Goal: Task Accomplishment & Management: Use online tool/utility

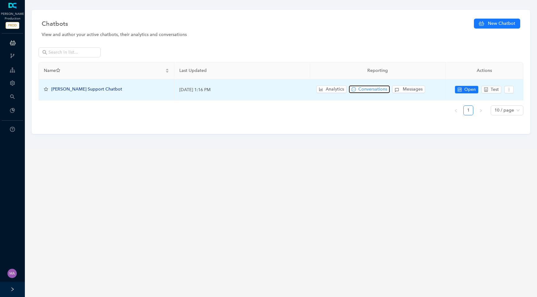
click at [360, 90] on span "Conversations" at bounding box center [372, 89] width 29 height 7
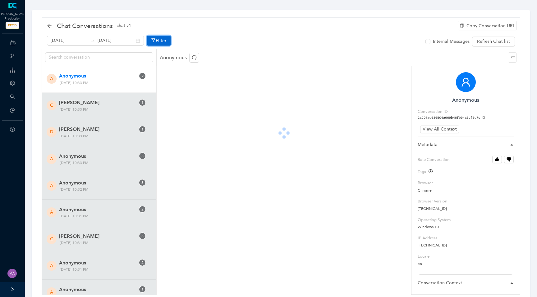
click at [151, 39] on icon "button" at bounding box center [153, 40] width 4 height 5
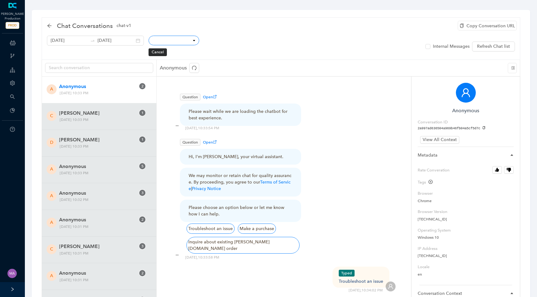
click at [171, 42] on select "Conversation ID CSAT Rating Locale User IP Mobile Page Path Hostname Referrer C…" at bounding box center [173, 41] width 51 height 10
click at [148, 37] on select "Conversation ID CSAT Rating Locale User IP Mobile Page Path Hostname Referrer C…" at bounding box center [173, 41] width 51 height 10
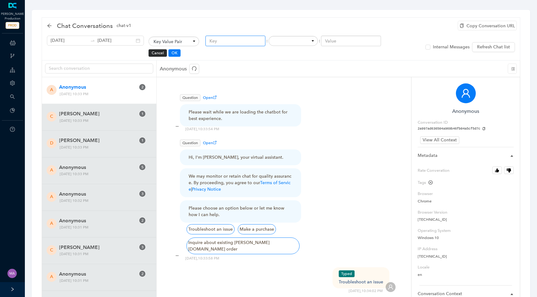
click at [220, 44] on input "text" at bounding box center [235, 41] width 60 height 11
click at [185, 43] on select "Conversation ID CSAT Rating Locale User IP Mobile Page Path Hostname Referrer C…" at bounding box center [173, 42] width 51 height 10
select select "_id"
click at [148, 37] on select "Conversation ID CSAT Rating Locale User IP Mobile Page Path Hostname Referrer C…" at bounding box center [173, 42] width 51 height 10
click at [234, 43] on select "equals not equal starts with contains doesn't contain finishes with" at bounding box center [226, 41] width 49 height 10
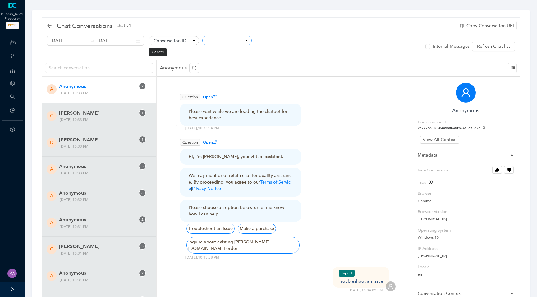
select select "eq"
click at [202, 36] on select "equals not equal starts with contains doesn't contain finishes with" at bounding box center [226, 41] width 49 height 10
click at [273, 37] on input "text" at bounding box center [285, 41] width 60 height 11
type input "9e39955275064760a18cf75b419ec4ea"
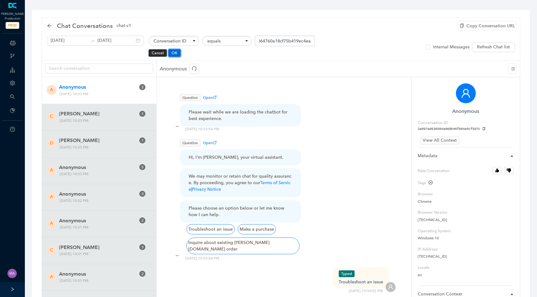
scroll to position [0, 0]
click at [168, 53] on button "OK" at bounding box center [174, 52] width 12 height 7
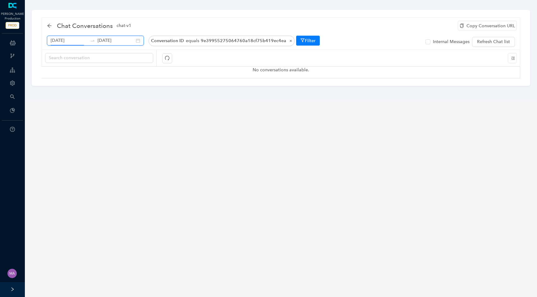
click at [66, 39] on input "September 8th 2025" at bounding box center [69, 40] width 37 height 7
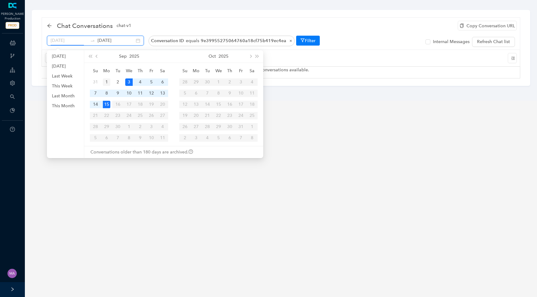
type input "September 1st 2025"
click at [109, 84] on div "1" at bounding box center [106, 82] width 7 height 7
type input "September 15th 2025"
click at [106, 105] on div "15" at bounding box center [106, 104] width 7 height 7
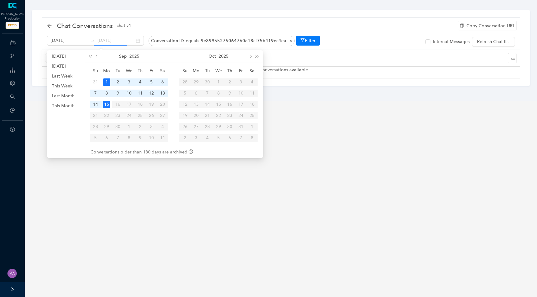
scroll to position [0, 0]
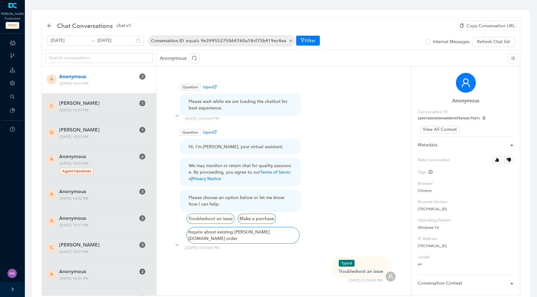
click at [265, 43] on span "9e39955275064760a18cf75b419ec4ea" at bounding box center [243, 40] width 85 height 5
select select "_id"
select select "eq"
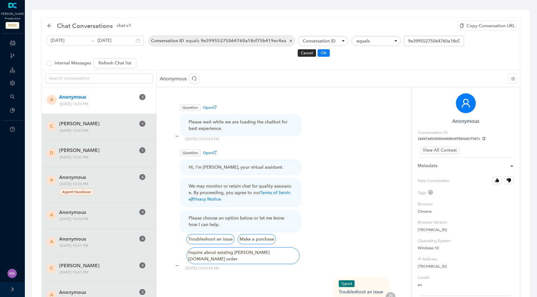
click at [286, 41] on span "×" at bounding box center [289, 40] width 6 height 5
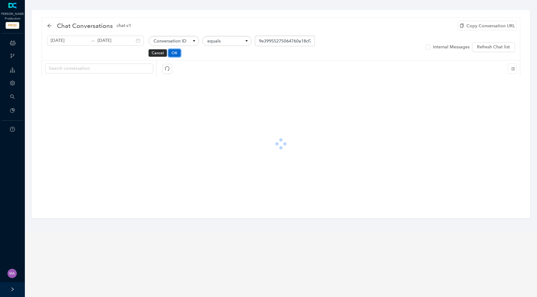
click at [168, 52] on button "OK" at bounding box center [174, 52] width 12 height 7
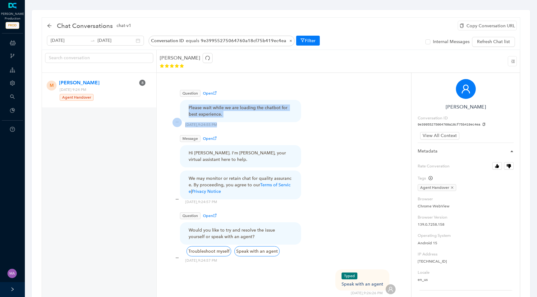
drag, startPoint x: 223, startPoint y: 119, endPoint x: 182, endPoint y: 107, distance: 43.2
click at [182, 107] on div "Question Open Please wait while we are loading the chatbot for best experience.…" at bounding box center [283, 107] width 223 height 39
click at [232, 153] on div "Hi Mark. I'm Arlo, your virtual assistant here to help." at bounding box center [240, 156] width 104 height 13
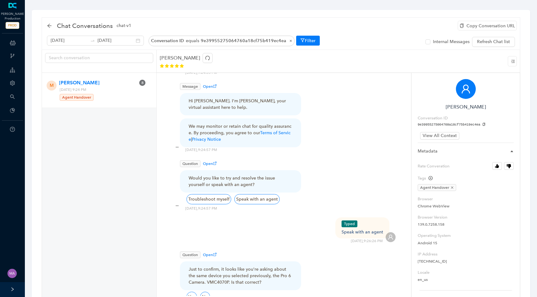
scroll to position [51, 0]
drag, startPoint x: 188, startPoint y: 103, endPoint x: 269, endPoint y: 104, distance: 81.0
click at [269, 104] on div "Hi Mark. I'm Arlo, your virtual assistant here to help." at bounding box center [240, 106] width 121 height 22
click at [312, 105] on div "Message Open Hi Mark. I'm Arlo, your virtual assistant here to help. We may mon…" at bounding box center [283, 113] width 223 height 61
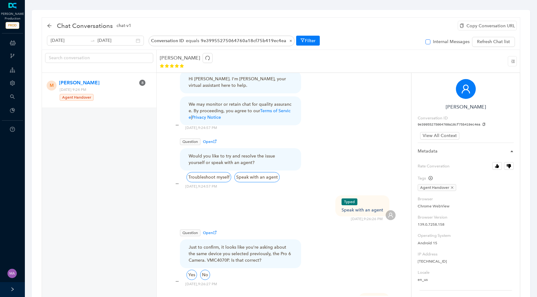
click at [430, 43] on input "Internal Messages" at bounding box center [427, 41] width 5 height 5
checkbox input "true"
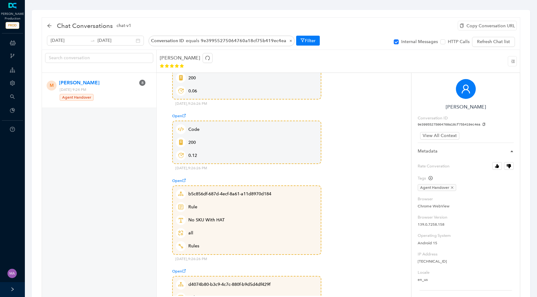
scroll to position [809, 0]
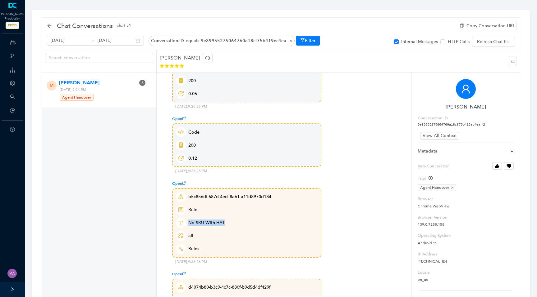
drag, startPoint x: 229, startPoint y: 218, endPoint x: 182, endPoint y: 217, distance: 46.9
click at [182, 217] on p "No SKU with HAT" at bounding box center [246, 223] width 145 height 13
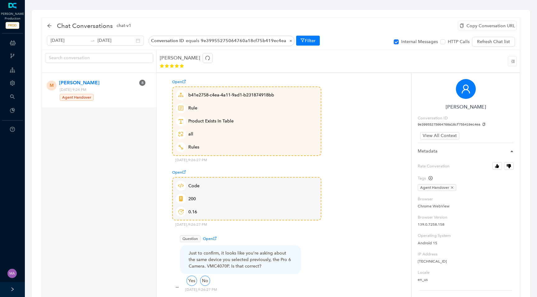
scroll to position [1329, 0]
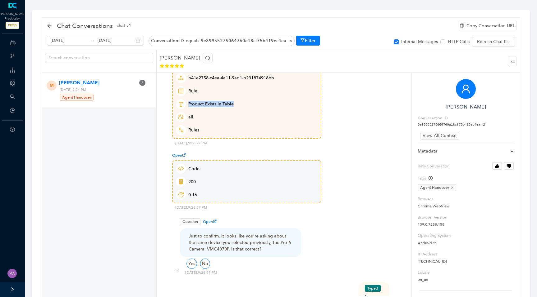
drag, startPoint x: 233, startPoint y: 101, endPoint x: 188, endPoint y: 99, distance: 44.4
click at [188, 99] on p "Product Exists In Table" at bounding box center [246, 104] width 145 height 13
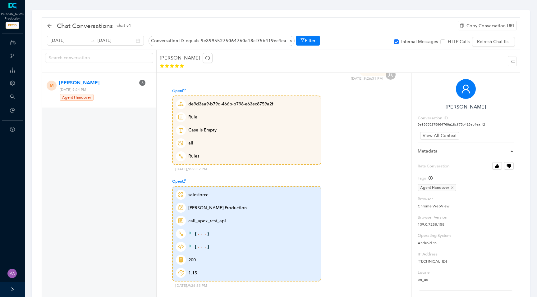
scroll to position [1557, 0]
click at [190, 231] on icon at bounding box center [191, 233] width 4 height 4
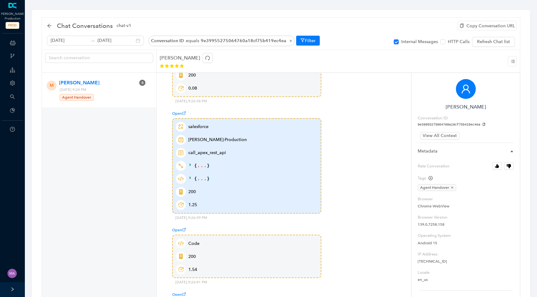
scroll to position [2430, 0]
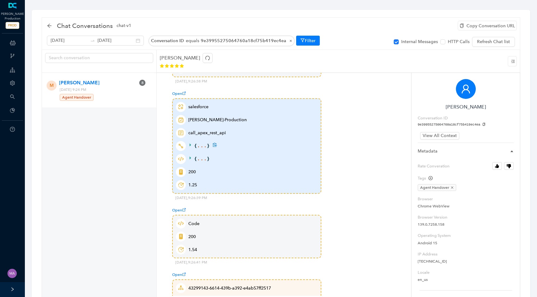
click at [189, 143] on icon at bounding box center [191, 145] width 4 height 4
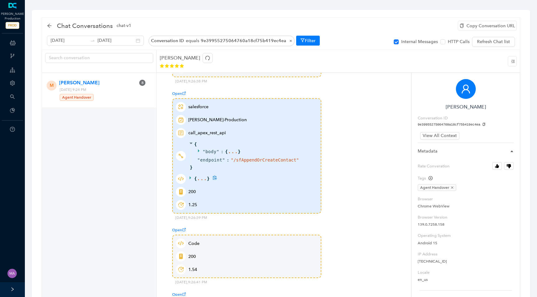
click at [189, 176] on icon at bounding box center [191, 178] width 4 height 4
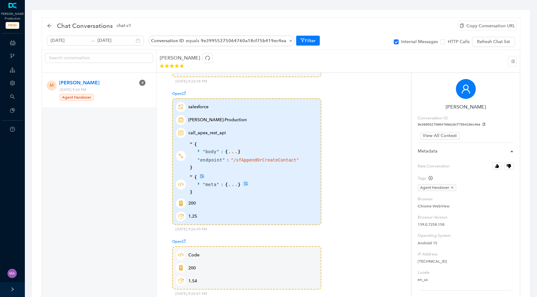
click at [199, 182] on icon at bounding box center [199, 184] width 4 height 4
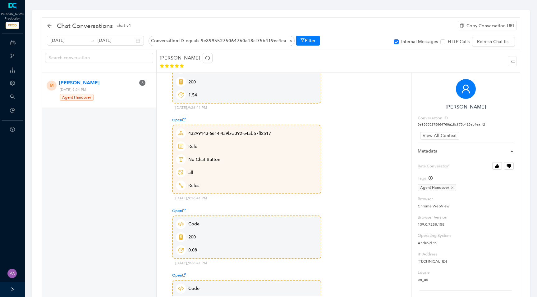
scroll to position [2632, 0]
drag, startPoint x: 219, startPoint y: 156, endPoint x: 184, endPoint y: 154, distance: 34.5
click at [184, 154] on p "No Chat Button" at bounding box center [246, 158] width 145 height 13
click at [177, 117] on span "Open" at bounding box center [179, 119] width 14 height 4
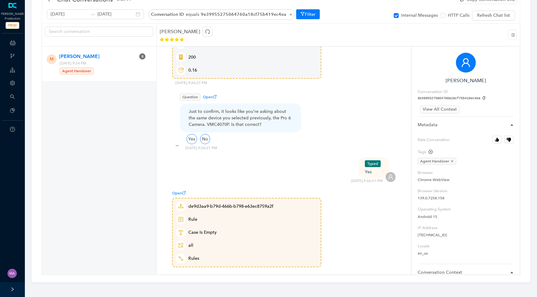
scroll to position [1428, 0]
drag, startPoint x: 262, startPoint y: 112, endPoint x: 278, endPoint y: 117, distance: 16.6
click at [278, 117] on div "Just to confirm, it looks like you're asking about the same device you selected…" at bounding box center [240, 118] width 104 height 20
click at [270, 119] on div "Just to confirm, it looks like you're asking about the same device you selected…" at bounding box center [240, 118] width 104 height 20
drag, startPoint x: 220, startPoint y: 106, endPoint x: 229, endPoint y: 117, distance: 14.2
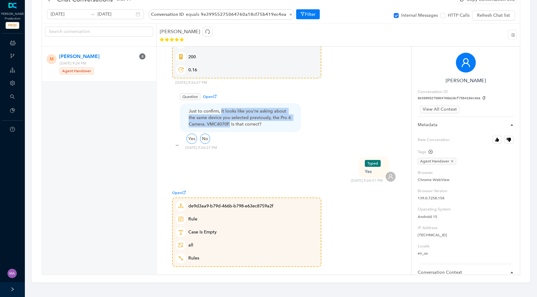
click at [229, 117] on div "Just to confirm, it looks like you're asking about the same device you selected…" at bounding box center [240, 118] width 104 height 20
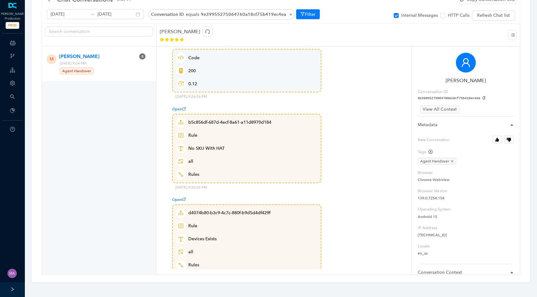
scroll to position [893, 0]
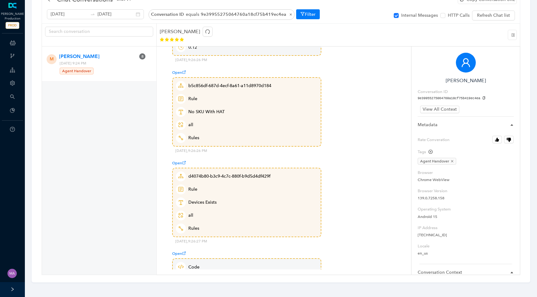
click at [179, 161] on span "Open" at bounding box center [179, 163] width 14 height 4
click at [442, 108] on span "View All Context" at bounding box center [439, 109] width 34 height 7
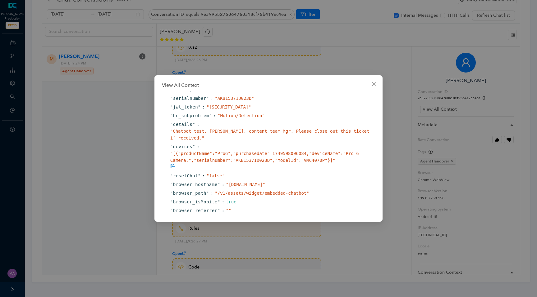
scroll to position [196, 0]
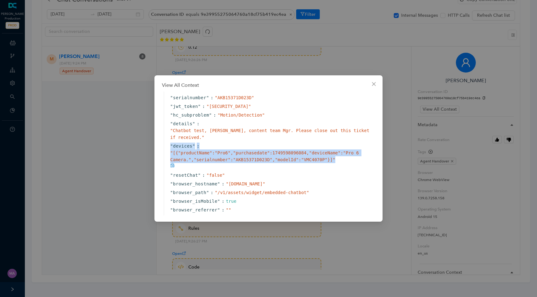
drag, startPoint x: 168, startPoint y: 159, endPoint x: 343, endPoint y: 173, distance: 175.7
click at [343, 171] on div "" devices " : " [{"productName":"Pro6","purchasedate":1749598096084,"deviceName…" at bounding box center [270, 156] width 213 height 29
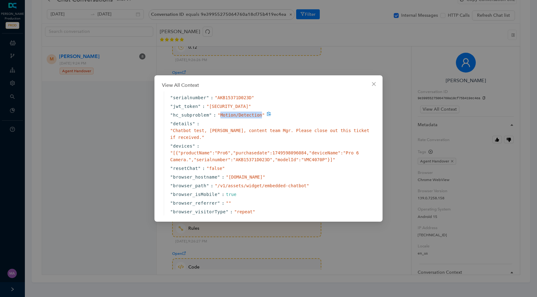
drag, startPoint x: 219, startPoint y: 130, endPoint x: 262, endPoint y: 129, distance: 42.5
click at [262, 118] on span "" Motion/Detection "" at bounding box center [240, 115] width 47 height 5
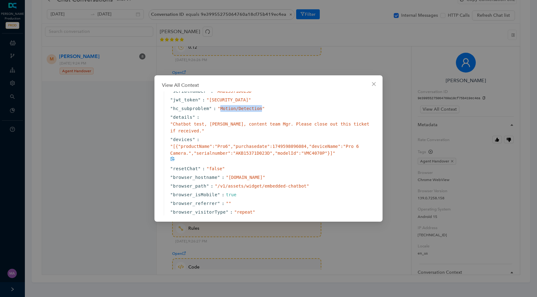
scroll to position [202, 0]
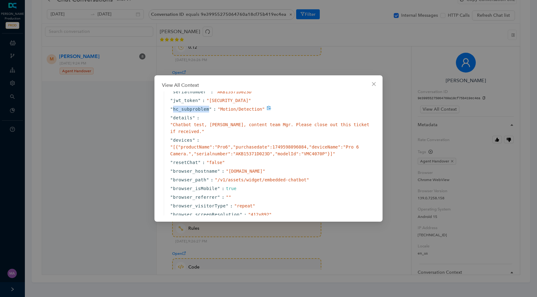
drag, startPoint x: 172, startPoint y: 124, endPoint x: 210, endPoint y: 124, distance: 37.6
click at [210, 113] on span "" hc_subproblem "" at bounding box center [191, 109] width 42 height 7
click at [283, 114] on div "" hc_subproblem " : " Motion/Detection "" at bounding box center [270, 109] width 213 height 9
drag, startPoint x: 170, startPoint y: 124, endPoint x: 209, endPoint y: 124, distance: 38.2
click at [209, 113] on span "" hc_subproblem "" at bounding box center [191, 109] width 42 height 7
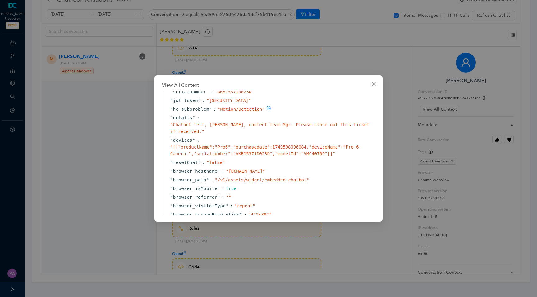
click at [285, 114] on div "" hc_subproblem " : " Motion/Detection "" at bounding box center [270, 109] width 213 height 9
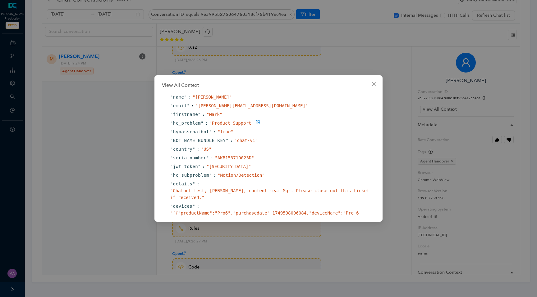
scroll to position [157, 0]
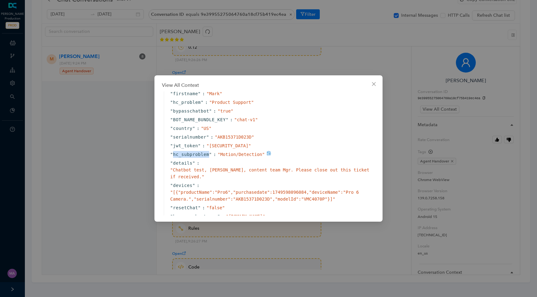
drag, startPoint x: 209, startPoint y: 169, endPoint x: 173, endPoint y: 166, distance: 36.5
click at [173, 158] on span "" hc_subproblem "" at bounding box center [191, 154] width 42 height 7
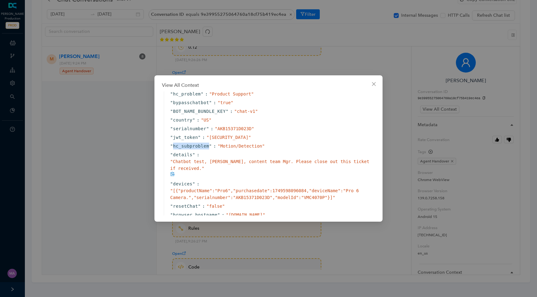
scroll to position [169, 0]
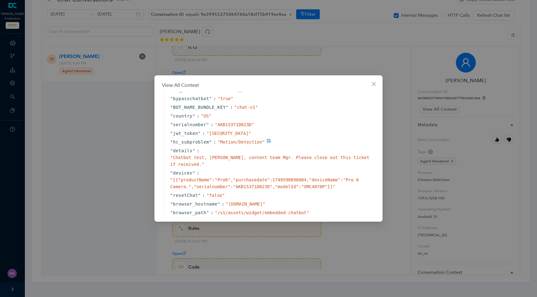
click at [280, 147] on div "" hc_subproblem " : " Motion/Detection "" at bounding box center [270, 142] width 213 height 9
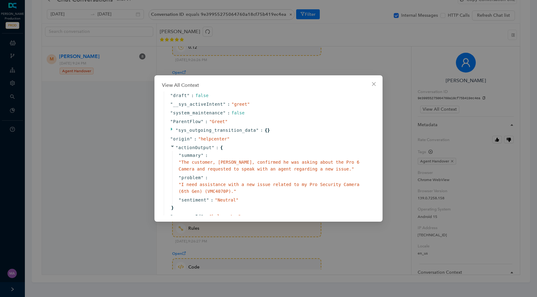
scroll to position [692, 0]
click at [286, 126] on div "" ParentFlow " : " Greet "" at bounding box center [270, 121] width 213 height 9
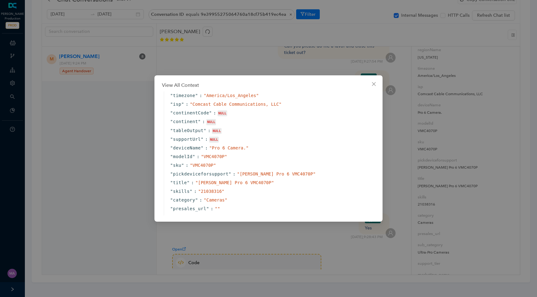
scroll to position [1022, 0]
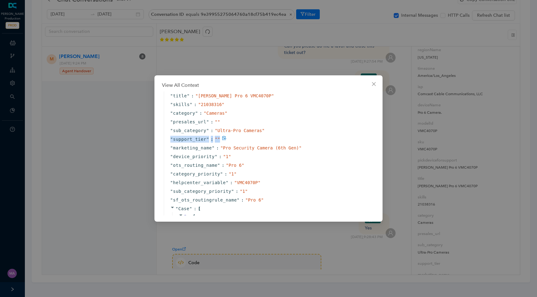
drag, startPoint x: 169, startPoint y: 153, endPoint x: 268, endPoint y: 152, distance: 99.1
click at [268, 144] on div "" support_tier " : " "" at bounding box center [270, 139] width 213 height 9
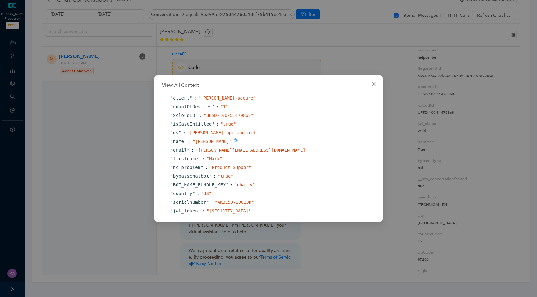
scroll to position [91, 0]
click at [374, 86] on icon "close" at bounding box center [373, 84] width 5 height 5
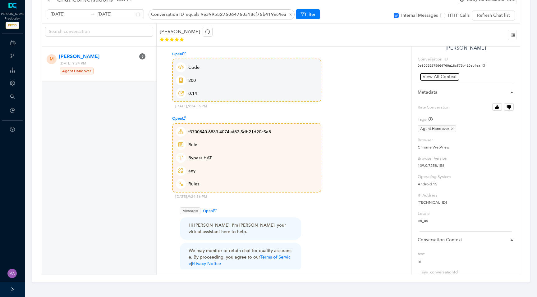
scroll to position [0, 0]
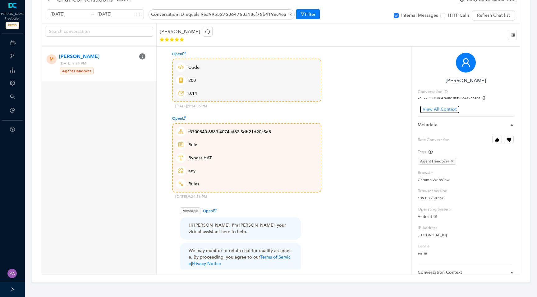
click at [436, 110] on span "View All Context" at bounding box center [439, 109] width 34 height 7
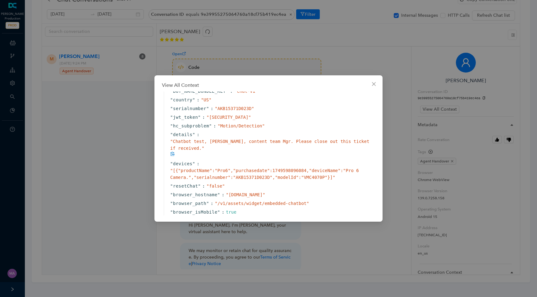
scroll to position [188, 0]
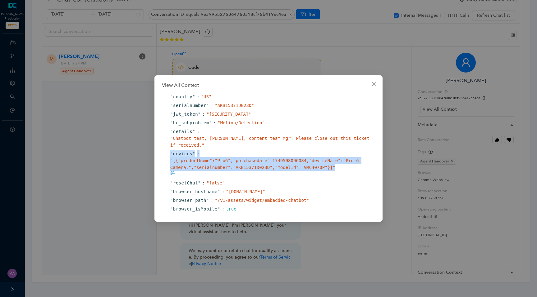
drag, startPoint x: 169, startPoint y: 167, endPoint x: 343, endPoint y: 184, distance: 175.1
click at [343, 179] on div "" devices " : " [{"productName":"Pro6","purchasedate":1749598096084,"deviceName…" at bounding box center [270, 164] width 213 height 29
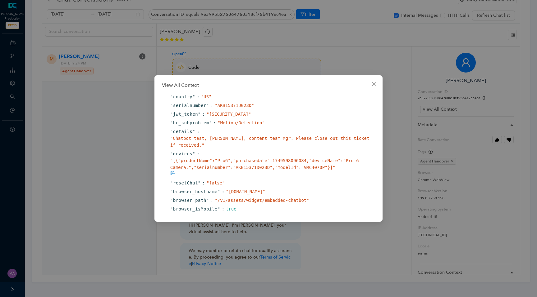
click at [338, 171] on div "" [{"productName":"Pro6","purchasedate":1749598096084,"deviceName":"Pro 6 Camer…" at bounding box center [271, 164] width 203 height 14
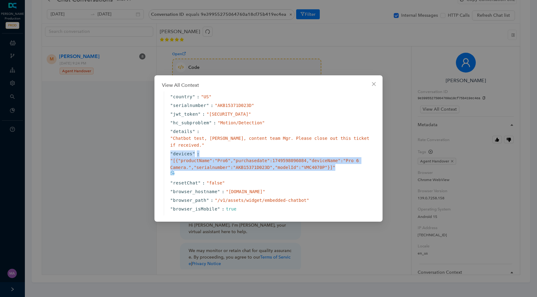
drag, startPoint x: 338, startPoint y: 183, endPoint x: 169, endPoint y: 166, distance: 170.7
click at [168, 166] on div "" devices " : " [{"productName":"Pro6","purchasedate":1749598096084,"deviceName…" at bounding box center [270, 164] width 213 height 29
click at [342, 171] on div "" [{"productName":"Pro6","purchasedate":1749598096084,"deviceName":"Pro 6 Camer…" at bounding box center [271, 164] width 203 height 14
drag, startPoint x: 343, startPoint y: 184, endPoint x: 169, endPoint y: 167, distance: 175.3
click at [169, 167] on div "" devices " : " [{"productName":"Pro6","purchasedate":1749598096084,"deviceName…" at bounding box center [270, 164] width 213 height 29
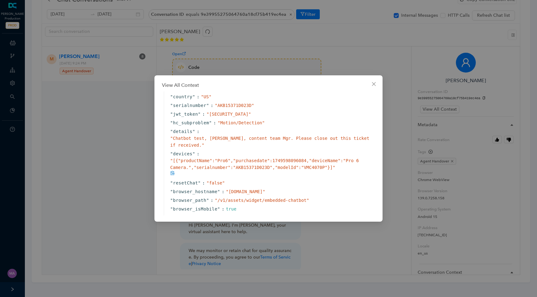
click at [345, 171] on div "" [{"productName":"Pro6","purchasedate":1749598096084,"deviceName":"Pro 6 Camer…" at bounding box center [271, 164] width 203 height 14
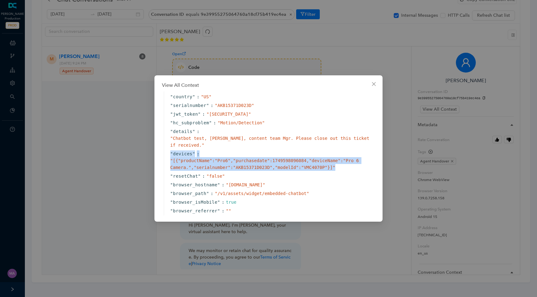
drag, startPoint x: 339, startPoint y: 183, endPoint x: 164, endPoint y: 168, distance: 176.1
click at [164, 168] on div "" devices " : " [{"productName":"Pro6","purchasedate":1749598096084,"deviceName…" at bounding box center [270, 161] width 213 height 22
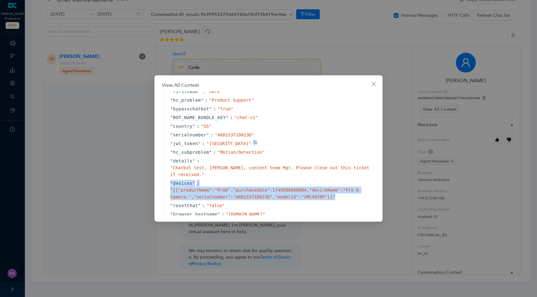
scroll to position [158, 0]
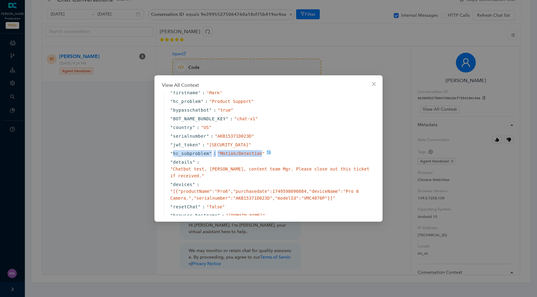
drag, startPoint x: 172, startPoint y: 168, endPoint x: 261, endPoint y: 168, distance: 89.4
click at [261, 158] on div "" hc_subproblem " : " Motion/Detection "" at bounding box center [270, 153] width 213 height 9
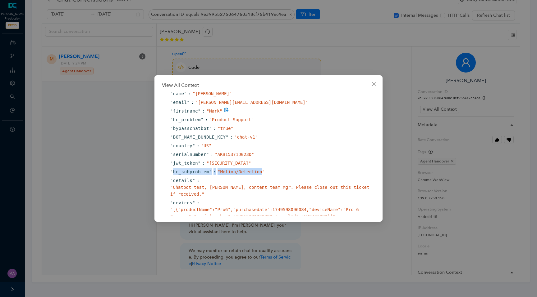
scroll to position [138, 0]
click at [305, 135] on div "" BOT_NAME_BUNDLE_KEY " : " chat-v1 "" at bounding box center [270, 138] width 213 height 9
click at [374, 86] on icon "close" at bounding box center [373, 84] width 5 height 5
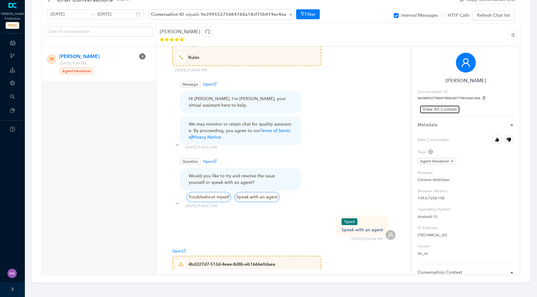
scroll to position [494, 0]
click at [428, 111] on span "View All Context" at bounding box center [439, 109] width 34 height 7
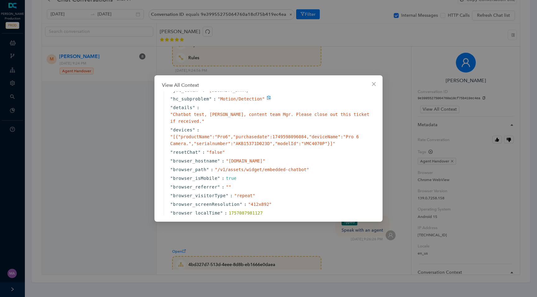
scroll to position [213, 0]
click at [375, 87] on button "Close" at bounding box center [374, 84] width 10 height 10
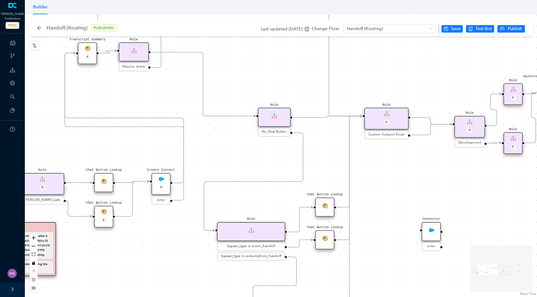
drag, startPoint x: 108, startPoint y: 147, endPoint x: 149, endPoint y: 158, distance: 42.6
click at [149, 159] on div "Chat Button Lookup Rule P Rule Mexico check End Let me know if you have any oth…" at bounding box center [281, 155] width 512 height 283
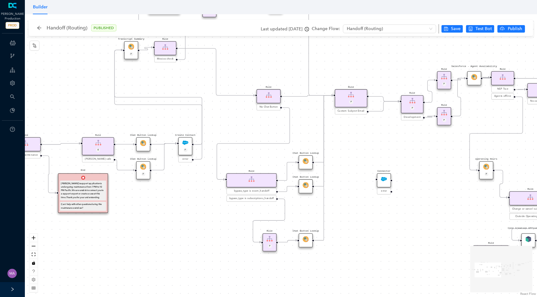
drag, startPoint x: 252, startPoint y: 168, endPoint x: 240, endPoint y: 122, distance: 47.2
click at [240, 122] on div "Chat Button Lookup Rule P Rule Mexico check End Let me know if you have any oth…" at bounding box center [281, 155] width 512 height 283
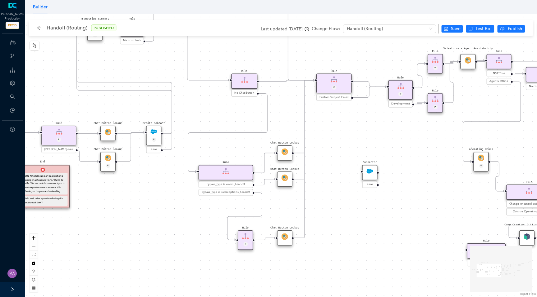
drag, startPoint x: 304, startPoint y: 113, endPoint x: 283, endPoint y: 115, distance: 20.5
click at [283, 115] on div "Chat Button Lookup Rule P Rule Mexico check End Let me know if you have any oth…" at bounding box center [281, 155] width 512 height 283
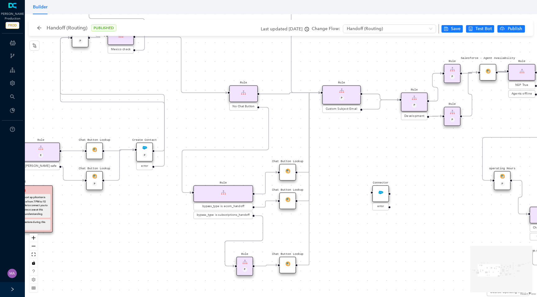
drag, startPoint x: 283, startPoint y: 90, endPoint x: 283, endPoint y: 113, distance: 22.7
click at [283, 113] on div "Chat Button Lookup Rule P Rule Mexico check End Let me know if you have any oth…" at bounding box center [281, 155] width 512 height 283
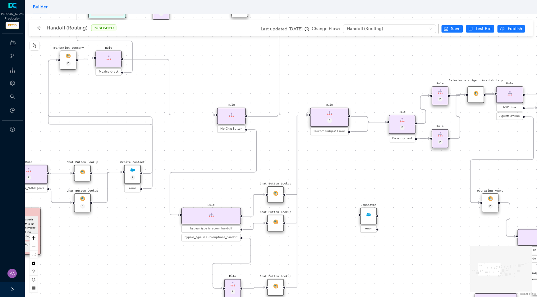
drag, startPoint x: 294, startPoint y: 107, endPoint x: 278, endPoint y: 135, distance: 32.7
click at [278, 135] on div "Chat Button Lookup Rule P Rule Mexico check End Let me know if you have any oth…" at bounding box center [281, 155] width 512 height 283
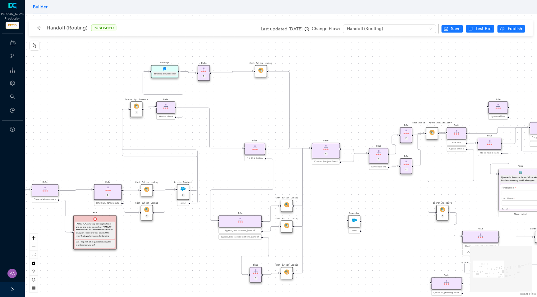
drag, startPoint x: 240, startPoint y: 95, endPoint x: 265, endPoint y: 131, distance: 44.5
click at [266, 131] on div "Chat Button Lookup Rule P Rule Mexico check End Let me know if you have any oth…" at bounding box center [281, 155] width 512 height 283
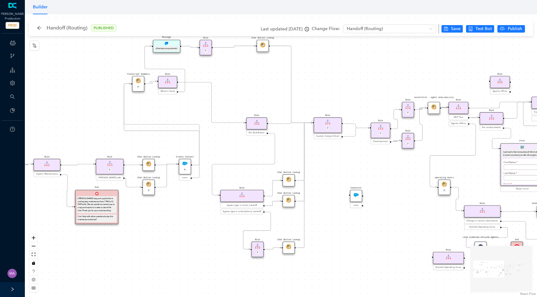
drag, startPoint x: 248, startPoint y: 121, endPoint x: 248, endPoint y: 93, distance: 28.6
click at [248, 92] on div "Chat Button Lookup Rule P Rule Mexico check End Let me know if you have any oth…" at bounding box center [281, 155] width 512 height 283
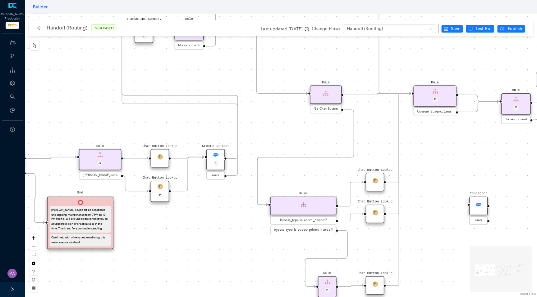
drag, startPoint x: 243, startPoint y: 118, endPoint x: 305, endPoint y: 138, distance: 65.5
click at [305, 138] on div "Chat Button Lookup Rule P Rule Mexico check End Let me know if you have any oth…" at bounding box center [281, 155] width 512 height 283
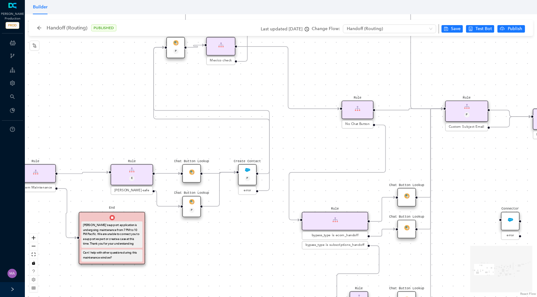
drag, startPoint x: 305, startPoint y: 138, endPoint x: 336, endPoint y: 152, distance: 34.0
click at [336, 152] on div "Chat Button Lookup Rule P Rule Mexico check End Let me know if you have any oth…" at bounding box center [281, 155] width 512 height 283
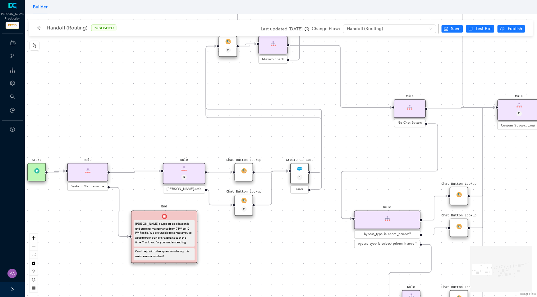
drag, startPoint x: 311, startPoint y: 152, endPoint x: 366, endPoint y: 152, distance: 54.7
click at [366, 152] on div "Chat Button Lookup Rule P Rule Mexico check End Let me know if you have any oth…" at bounding box center [281, 155] width 512 height 283
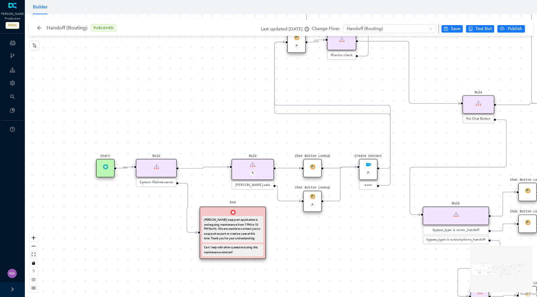
drag, startPoint x: 217, startPoint y: 153, endPoint x: 283, endPoint y: 149, distance: 66.0
click at [283, 149] on div "Chat Button Lookup Rule P Rule Mexico check End Let me know if you have any oth…" at bounding box center [281, 155] width 512 height 283
click at [316, 166] on div "Chat Button Lookup" at bounding box center [311, 167] width 19 height 19
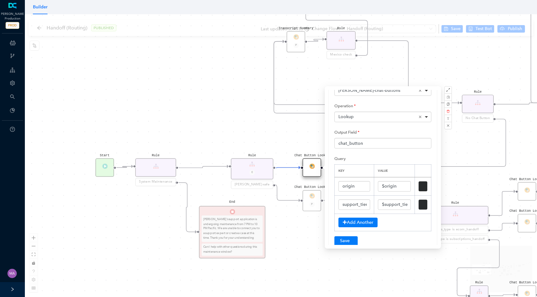
scroll to position [49, 0]
click at [243, 129] on div "Chat Button Lookup Rule P Rule Mexico check End Let me know if you have any oth…" at bounding box center [281, 155] width 512 height 283
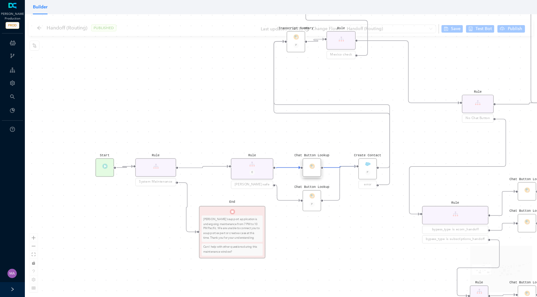
scroll to position [0, 0]
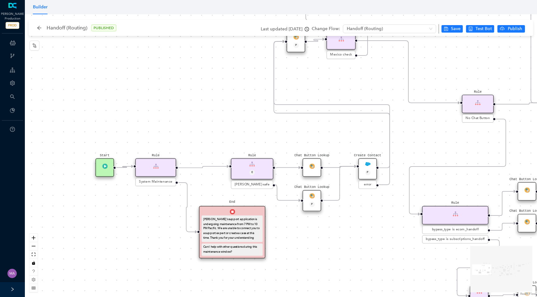
drag, startPoint x: 252, startPoint y: 133, endPoint x: 131, endPoint y: 105, distance: 123.6
click at [131, 105] on div "Chat Button Lookup Rule P Rule Mexico check End Let me know if you have any oth…" at bounding box center [281, 155] width 512 height 283
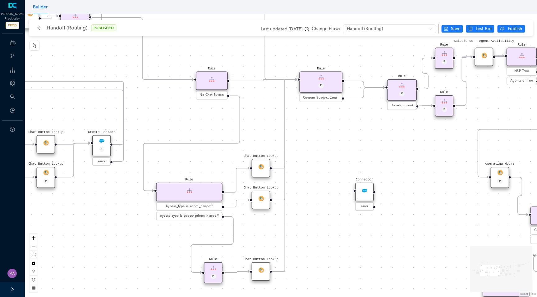
drag, startPoint x: 352, startPoint y: 106, endPoint x: 207, endPoint y: 111, distance: 145.4
click at [207, 111] on div "Chat Button Lookup Rule P Rule Mexico check End Let me know if you have any oth…" at bounding box center [281, 155] width 512 height 283
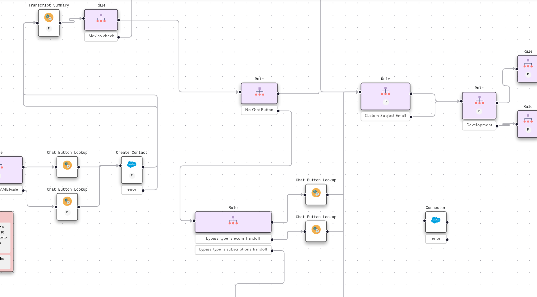
click at [266, 161] on img at bounding box center [266, 160] width 6 height 6
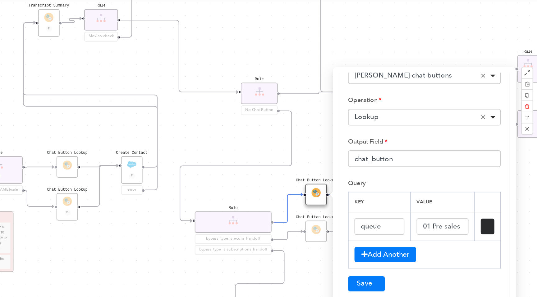
scroll to position [49, 0]
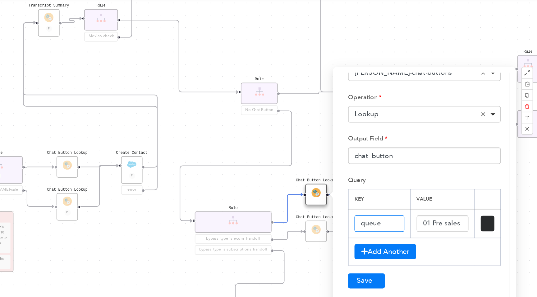
click at [311, 180] on input "queue" at bounding box center [306, 180] width 32 height 11
click at [344, 181] on input "01 Pre sales" at bounding box center [346, 180] width 33 height 11
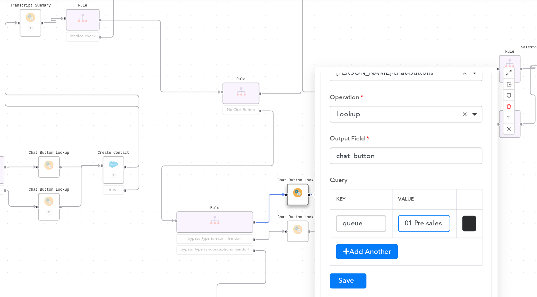
click at [352, 180] on input "01 Pre sales" at bounding box center [346, 180] width 33 height 11
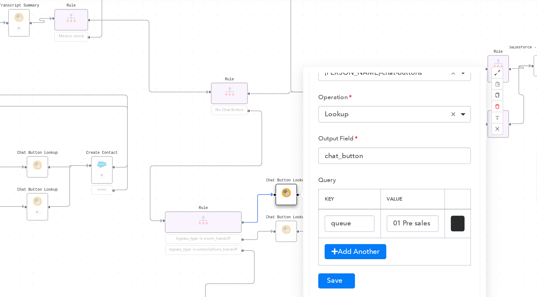
click at [266, 129] on div "Chat Button Lookup Rule P Rule Mexico check End Let me know if you have any oth…" at bounding box center [281, 155] width 512 height 283
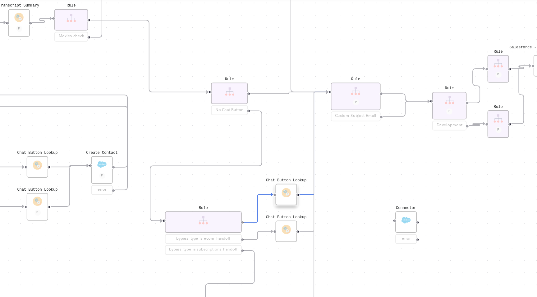
scroll to position [0, 0]
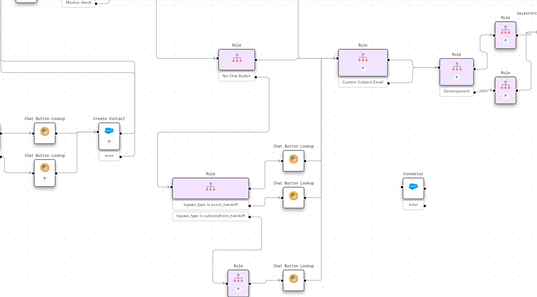
drag, startPoint x: 266, startPoint y: 129, endPoint x: 270, endPoint y: 108, distance: 21.3
click at [270, 108] on div "Chat Button Lookup Rule P Rule Mexico check End Let me know if you have any oth…" at bounding box center [281, 155] width 512 height 283
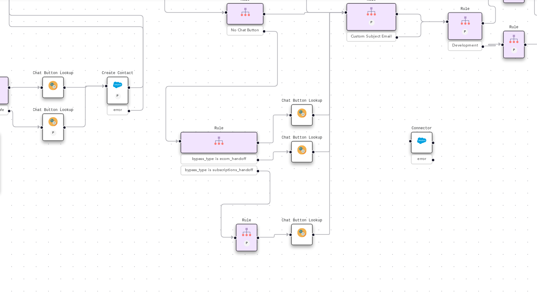
drag, startPoint x: 266, startPoint y: 186, endPoint x: 271, endPoint y: 157, distance: 30.0
click at [271, 157] on div "Chat Button Lookup Rule P Rule Mexico check End Let me know if you have any oth…" at bounding box center [281, 155] width 512 height 283
click at [278, 134] on img at bounding box center [276, 133] width 6 height 6
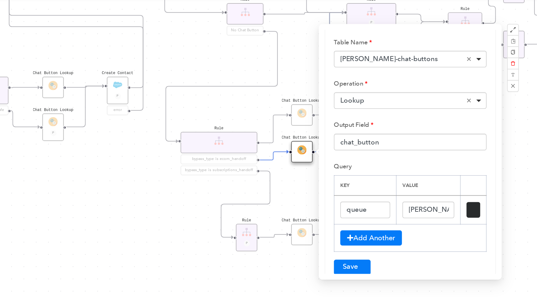
scroll to position [31, 0]
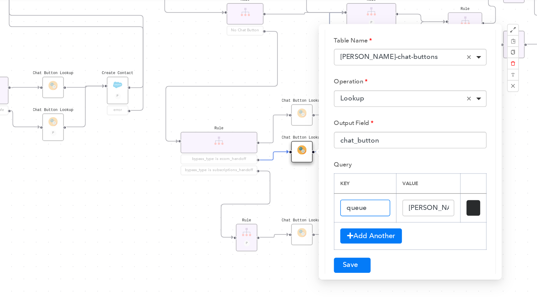
click at [322, 170] on input "queue" at bounding box center [316, 170] width 32 height 11
click at [355, 171] on input "[PERSON_NAME] ECOM Chat" at bounding box center [356, 170] width 33 height 11
click at [356, 171] on input "[PERSON_NAME] ECOM Chat" at bounding box center [356, 170] width 33 height 11
click at [278, 163] on div "Chat Button Lookup Rule P Rule Mexico check End Let me know if you have any oth…" at bounding box center [281, 155] width 512 height 283
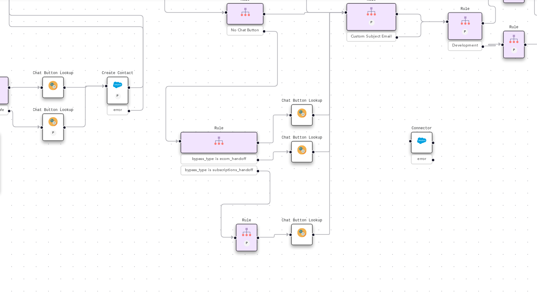
click at [278, 190] on div "Chat Button Lookup" at bounding box center [276, 187] width 14 height 14
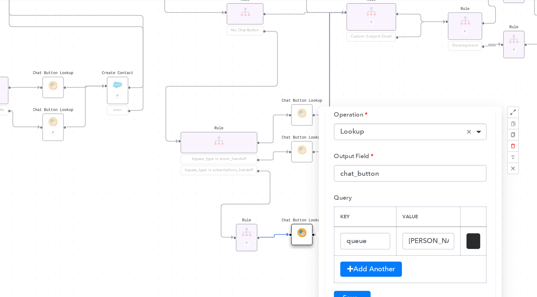
scroll to position [65, 0]
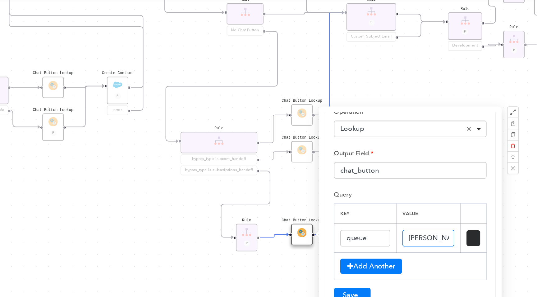
click at [354, 187] on input "[PERSON_NAME] Subscription Chat" at bounding box center [356, 189] width 33 height 11
click at [201, 173] on div "Chat Button Lookup Rule P Rule Mexico check End Let me know if you have any oth…" at bounding box center [281, 155] width 512 height 283
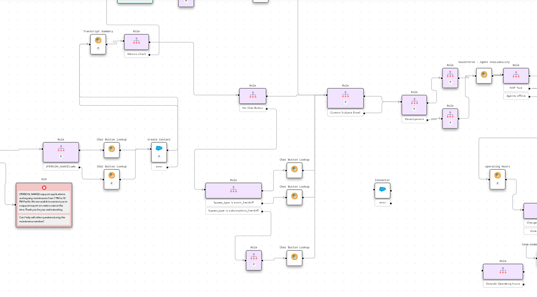
drag, startPoint x: 245, startPoint y: 78, endPoint x: 249, endPoint y: 115, distance: 37.7
click at [249, 115] on div "Chat Button Lookup Rule P Rule Mexico check End Let me know if you have any oth…" at bounding box center [281, 155] width 512 height 283
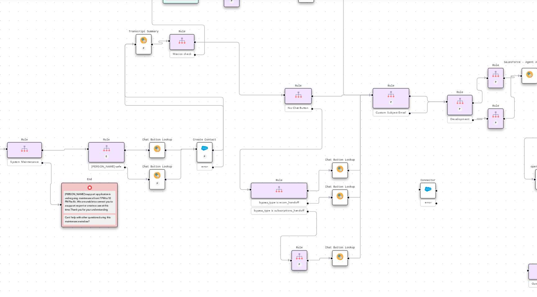
drag, startPoint x: 215, startPoint y: 120, endPoint x: 243, endPoint y: 120, distance: 28.3
click at [243, 120] on div "Chat Button Lookup Rule P Rule Mexico check End Let me know if you have any oth…" at bounding box center [281, 155] width 512 height 283
drag, startPoint x: 243, startPoint y: 120, endPoint x: 250, endPoint y: 120, distance: 6.8
click at [250, 120] on div "Chat Button Lookup Rule P Rule Mexico check End Let me know if you have any oth…" at bounding box center [281, 155] width 512 height 283
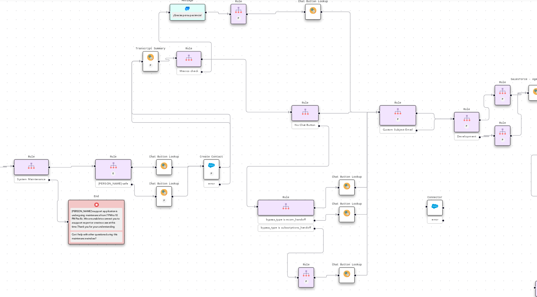
drag, startPoint x: 250, startPoint y: 121, endPoint x: 245, endPoint y: 137, distance: 16.6
click at [245, 138] on div "Chat Button Lookup Rule P Rule Mexico check End Let me know if you have any oth…" at bounding box center [281, 155] width 512 height 283
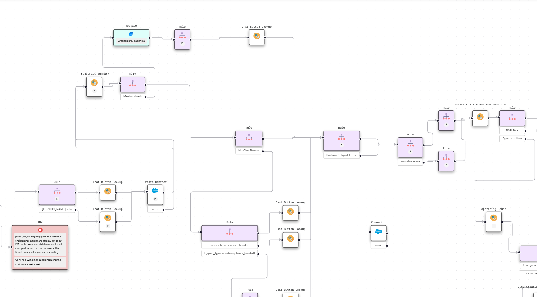
drag, startPoint x: 263, startPoint y: 96, endPoint x: 226, endPoint y: 107, distance: 37.8
click at [226, 107] on div "Chat Button Lookup Rule P Rule Mexico check End Let me know if you have any oth…" at bounding box center [281, 155] width 512 height 283
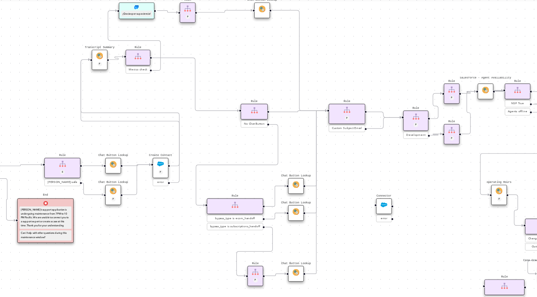
drag, startPoint x: 239, startPoint y: 174, endPoint x: 246, endPoint y: 156, distance: 18.9
click at [246, 156] on div "Chat Button Lookup Rule P Rule Mexico check End Let me know if you have any oth…" at bounding box center [281, 155] width 512 height 283
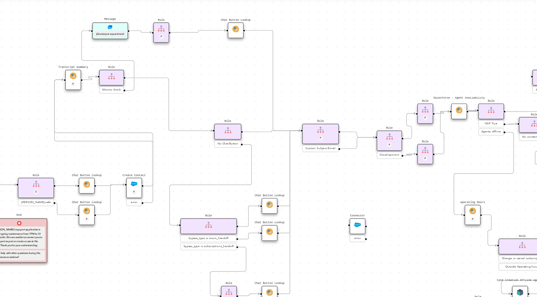
drag, startPoint x: 274, startPoint y: 118, endPoint x: 247, endPoint y: 140, distance: 34.7
click at [247, 140] on div "Chat Button Lookup Rule P Rule Mexico check End Let me know if you have any oth…" at bounding box center [281, 155] width 512 height 283
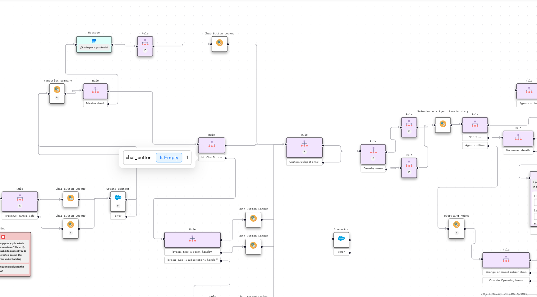
click at [220, 139] on span "No Chat Button" at bounding box center [218, 138] width 13 height 3
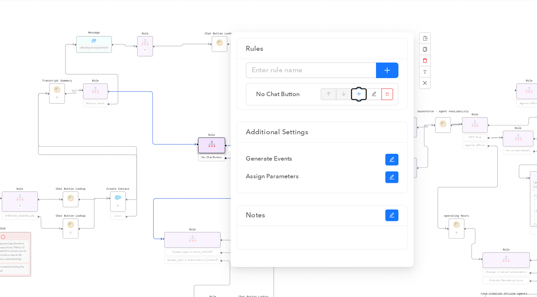
click at [313, 96] on icon "plus" at bounding box center [312, 97] width 3 height 9
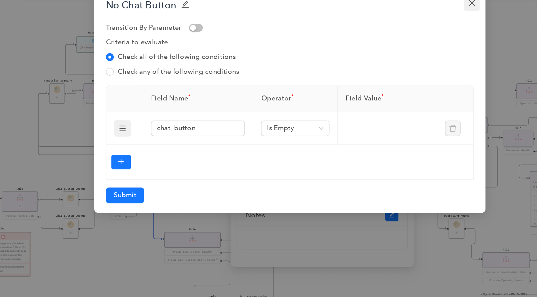
click at [384, 41] on icon "close" at bounding box center [383, 39] width 5 height 5
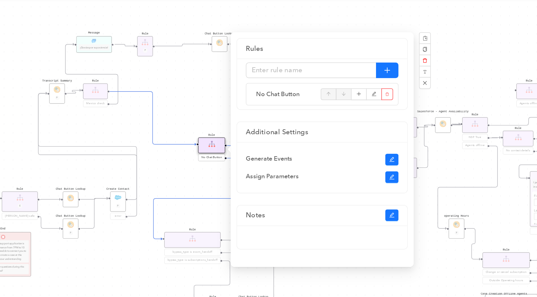
click at [205, 96] on div "Chat Button Lookup Rule P Rule Mexico check End Let me know if you have any oth…" at bounding box center [281, 155] width 512 height 283
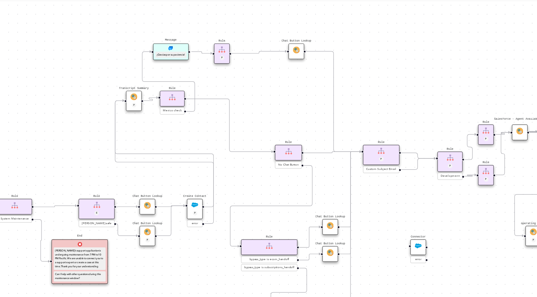
drag, startPoint x: 214, startPoint y: 111, endPoint x: 262, endPoint y: 115, distance: 48.6
click at [262, 115] on div "Chat Button Lookup Rule P Rule Mexico check End Let me know if you have any oth…" at bounding box center [281, 155] width 512 height 283
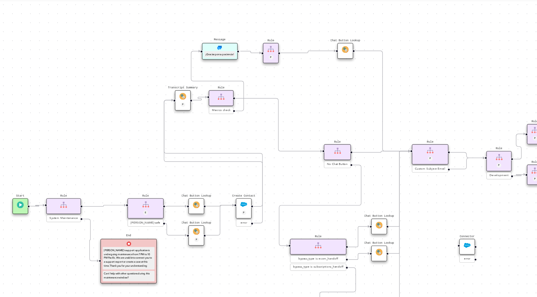
drag, startPoint x: 251, startPoint y: 108, endPoint x: 281, endPoint y: 108, distance: 30.1
click at [281, 108] on div "Chat Button Lookup Rule P Rule Mexico check End Let me know if you have any oth…" at bounding box center [281, 155] width 512 height 283
click at [209, 170] on img at bounding box center [208, 168] width 4 height 4
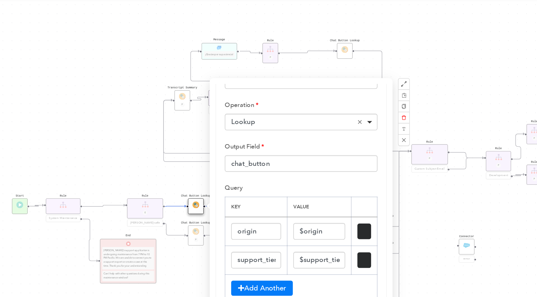
scroll to position [50, 0]
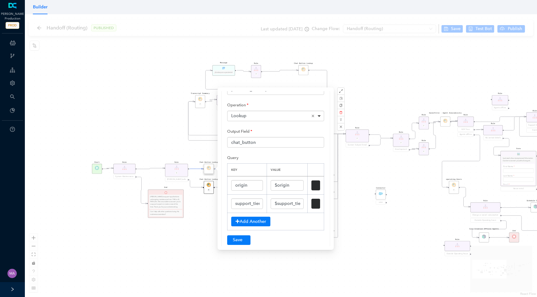
click at [208, 185] on div "Chat Button Lookup P" at bounding box center [209, 187] width 10 height 13
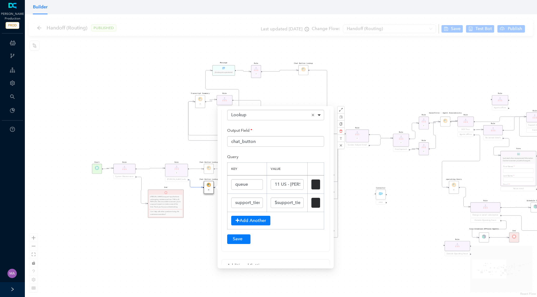
scroll to position [75, 0]
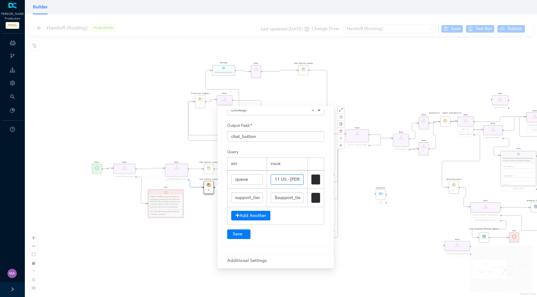
click at [288, 182] on input "11 US - [PERSON_NAME] Safe Chat" at bounding box center [286, 180] width 33 height 11
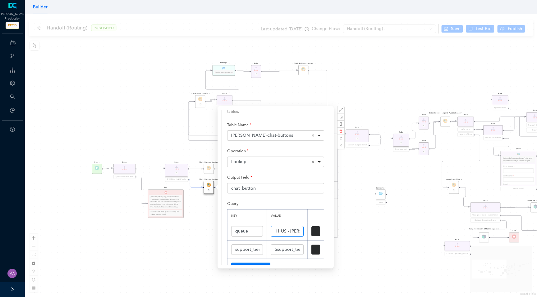
scroll to position [21, 0]
click at [158, 135] on div "Chat Button Lookup Rule P Rule Mexico check End Let me know if you have any oth…" at bounding box center [281, 155] width 512 height 283
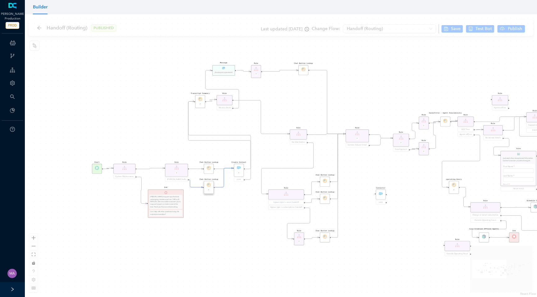
scroll to position [0, 0]
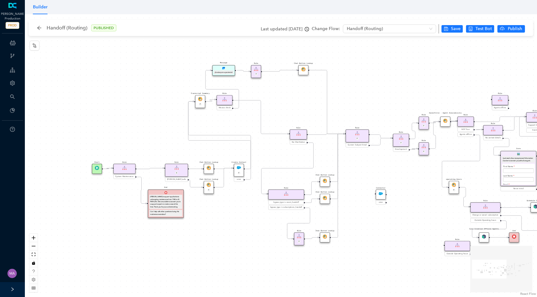
click at [209, 168] on img at bounding box center [208, 168] width 4 height 4
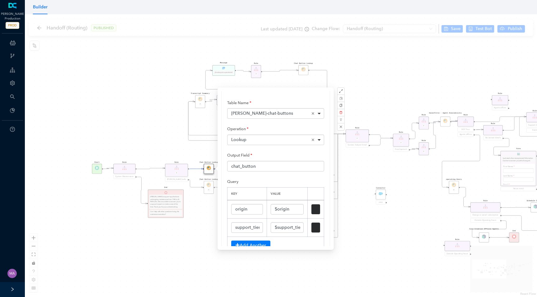
scroll to position [34, 0]
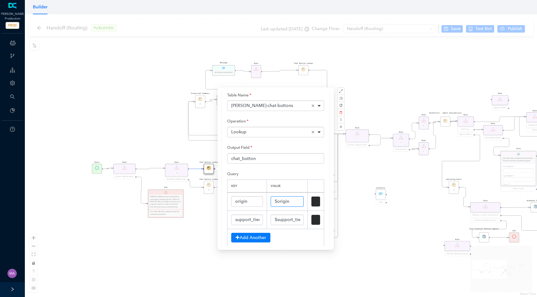
click at [293, 202] on input "$origin" at bounding box center [286, 202] width 33 height 11
click at [288, 221] on input "$support_tier" at bounding box center [286, 220] width 33 height 11
click at [270, 144] on div "Output Field chat_button" at bounding box center [275, 153] width 97 height 21
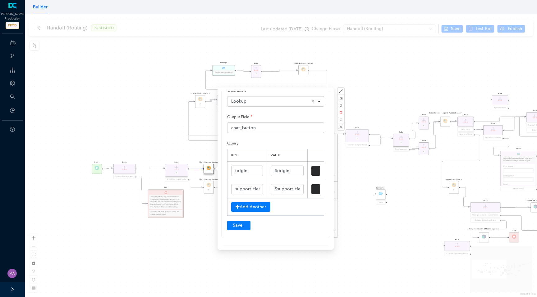
scroll to position [66, 0]
drag, startPoint x: 291, startPoint y: 171, endPoint x: 274, endPoint y: 170, distance: 16.8
click at [274, 170] on input "$origin" at bounding box center [286, 170] width 33 height 11
click at [291, 170] on input "$origin" at bounding box center [286, 170] width 33 height 11
drag, startPoint x: 273, startPoint y: 171, endPoint x: 292, endPoint y: 171, distance: 18.3
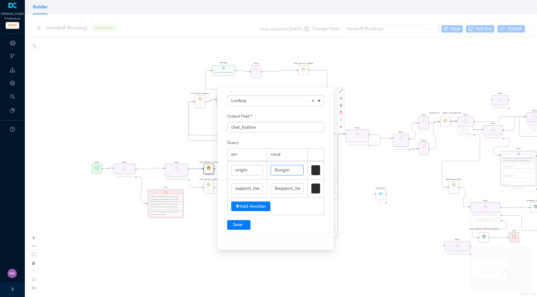
click at [292, 171] on input "$origin" at bounding box center [286, 170] width 33 height 11
drag, startPoint x: 274, startPoint y: 170, endPoint x: 293, endPoint y: 170, distance: 19.3
click at [293, 170] on input "$origin" at bounding box center [286, 170] width 33 height 11
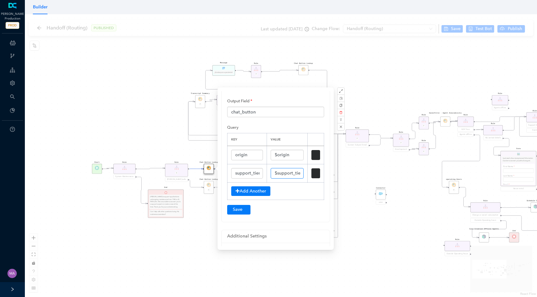
scroll to position [0, 2]
drag, startPoint x: 274, startPoint y: 175, endPoint x: 305, endPoint y: 173, distance: 31.1
click at [305, 173] on td "$support_tier" at bounding box center [286, 173] width 41 height 18
click at [291, 172] on input "$support_tier" at bounding box center [286, 173] width 33 height 11
click at [279, 175] on input "$support_tier" at bounding box center [286, 173] width 33 height 11
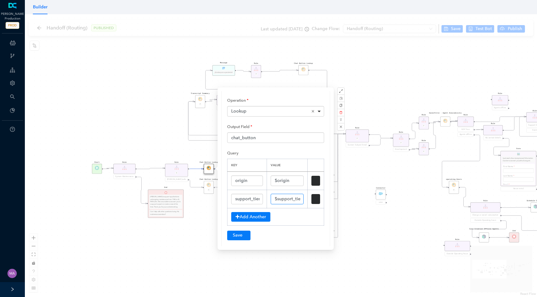
scroll to position [54, 0]
click at [387, 119] on div "Chat Button Lookup Rule P Rule Mexico check End Let me know if you have any oth…" at bounding box center [281, 155] width 512 height 283
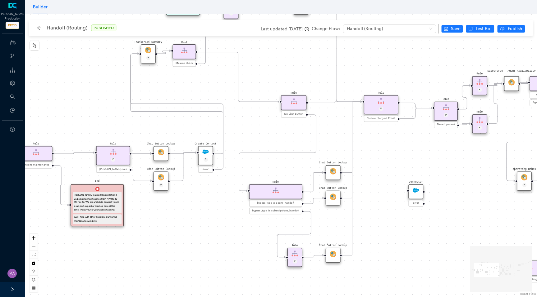
drag, startPoint x: 289, startPoint y: 147, endPoint x: 289, endPoint y: 133, distance: 13.7
click at [289, 133] on div "Chat Button Lookup Rule P Rule Mexico check End Let me know if you have any oth…" at bounding box center [281, 155] width 512 height 283
click at [334, 172] on img at bounding box center [332, 171] width 7 height 7
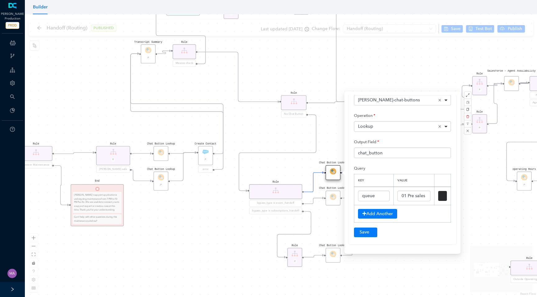
scroll to position [46, 0]
click at [281, 136] on div "Chat Button Lookup Rule P Rule Mexico check End Let me know if you have any oth…" at bounding box center [281, 155] width 512 height 283
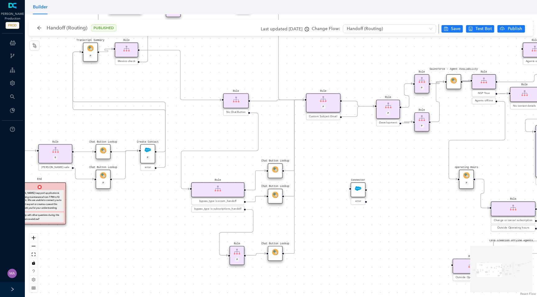
drag, startPoint x: 264, startPoint y: 136, endPoint x: 206, endPoint y: 134, distance: 57.5
click at [206, 134] on div "Chat Button Lookup Rule P Rule Mexico check End Let me know if you have any oth…" at bounding box center [281, 155] width 512 height 283
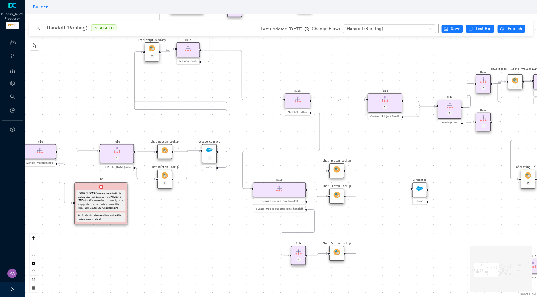
drag, startPoint x: 206, startPoint y: 134, endPoint x: 267, endPoint y: 134, distance: 60.2
click at [267, 134] on div "Chat Button Lookup Rule P Rule Mexico check End Let me know if you have any oth…" at bounding box center [281, 155] width 512 height 283
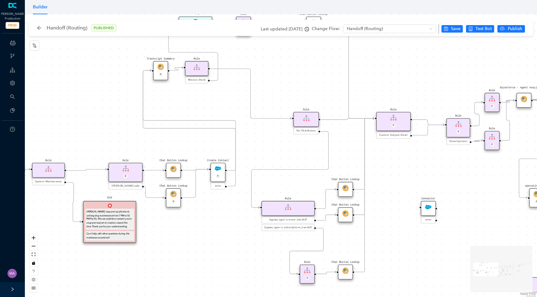
drag, startPoint x: 267, startPoint y: 134, endPoint x: 276, endPoint y: 152, distance: 20.7
click at [276, 152] on div "Chat Button Lookup Rule P Rule Mexico check End Let me know if you have any oth…" at bounding box center [281, 155] width 512 height 283
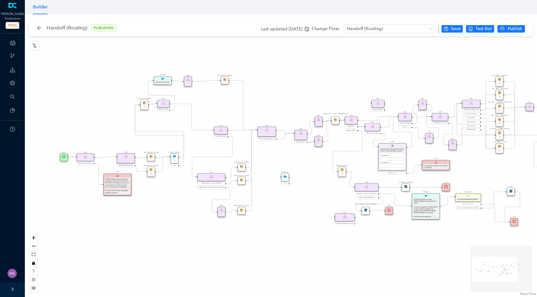
drag, startPoint x: 371, startPoint y: 161, endPoint x: 295, endPoint y: 161, distance: 76.1
click at [295, 161] on div "Chat Button Lookup Rule P Rule Mexico check End Let me know if you have any oth…" at bounding box center [281, 155] width 512 height 283
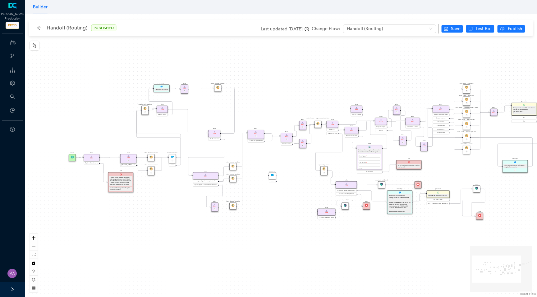
drag, startPoint x: 295, startPoint y: 161, endPoint x: 281, endPoint y: 161, distance: 13.7
click at [281, 161] on div "Chat Button Lookup Rule P Rule Mexico check End Let me know if you have any oth…" at bounding box center [281, 155] width 512 height 283
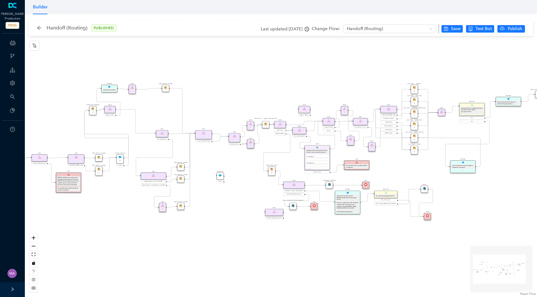
drag, startPoint x: 378, startPoint y: 84, endPoint x: 311, endPoint y: 84, distance: 67.7
click at [311, 84] on div "Chat Button Lookup Rule P Rule Mexico check End Let me know if you have any oth…" at bounding box center [281, 155] width 512 height 283
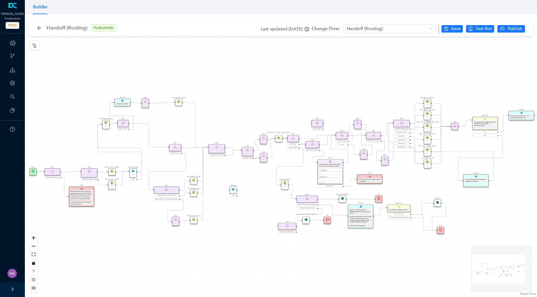
drag, startPoint x: 311, startPoint y: 84, endPoint x: 339, endPoint y: 98, distance: 31.8
click at [339, 98] on div "Chat Button Lookup Rule P Rule Mexico check End Let me know if you have any oth…" at bounding box center [281, 155] width 512 height 283
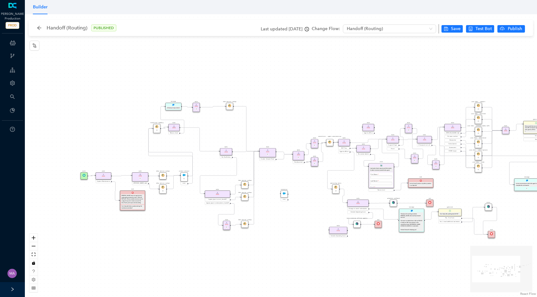
drag, startPoint x: 326, startPoint y: 97, endPoint x: 377, endPoint y: 100, distance: 50.7
click at [377, 101] on div "Chat Button Lookup Rule P Rule Mexico check End Let me know if you have any oth…" at bounding box center [281, 155] width 512 height 283
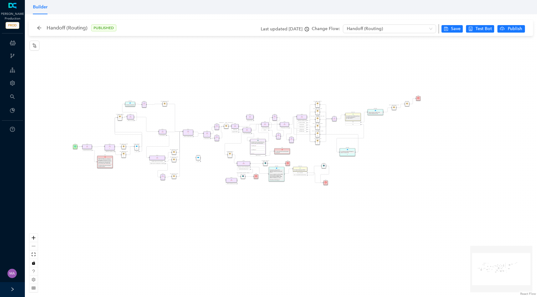
drag, startPoint x: 213, startPoint y: 85, endPoint x: 235, endPoint y: 99, distance: 26.1
click at [235, 99] on div "Chat Button Lookup Rule P Rule Mexico check End Let me know if you have any oth…" at bounding box center [281, 155] width 512 height 283
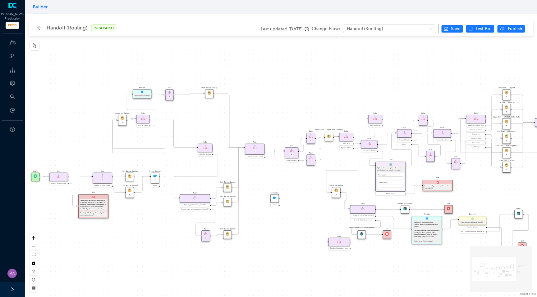
click at [209, 93] on img at bounding box center [209, 93] width 4 height 4
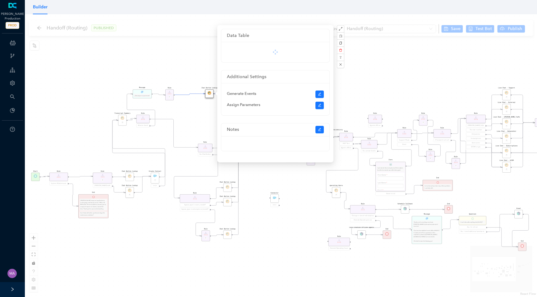
click at [401, 81] on div "Chat Button Lookup Rule P Rule Mexico check End Let me know if you have any oth…" at bounding box center [281, 155] width 512 height 283
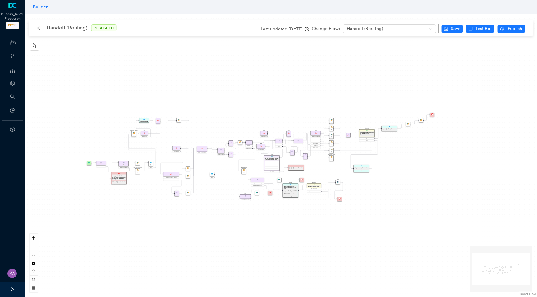
drag, startPoint x: 342, startPoint y: 75, endPoint x: 283, endPoint y: 102, distance: 65.2
click at [283, 102] on div "Chat Button Lookup Rule P Rule Mexico check End Let me know if you have any oth…" at bounding box center [281, 155] width 512 height 283
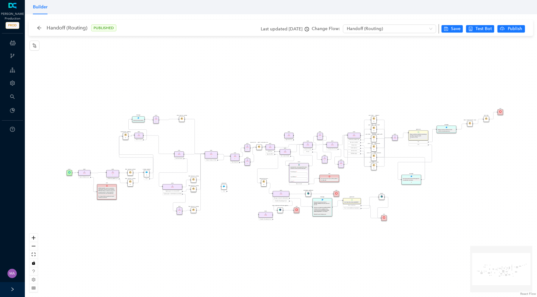
drag, startPoint x: 190, startPoint y: 125, endPoint x: 231, endPoint y: 120, distance: 42.0
click at [232, 120] on div "Chat Button Lookup Rule P Rule Mexico check End Let me know if you have any oth…" at bounding box center [281, 155] width 512 height 283
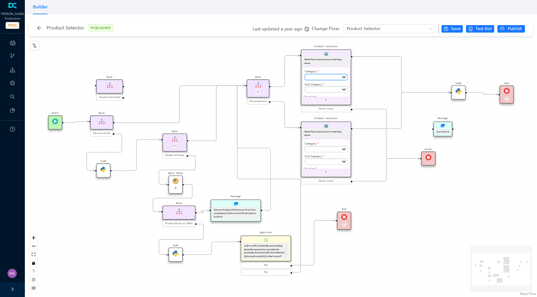
click at [342, 75] on select "Subscriptions Cameras Accessories Security System Doorbells and Chimes Lights S…" at bounding box center [325, 77] width 43 height 7
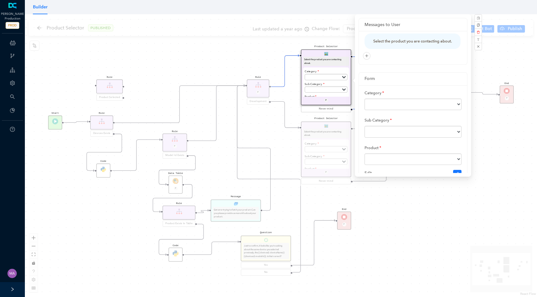
click at [143, 103] on div "End P Code Data Table P Rule Devices Exists Product Selector Select the product…" at bounding box center [281, 155] width 512 height 283
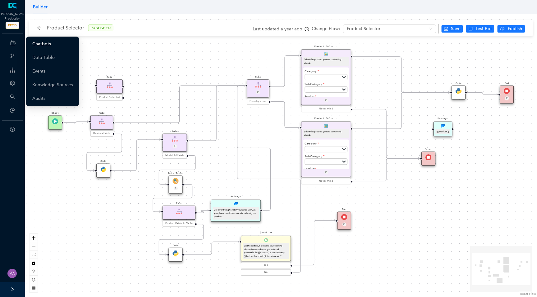
click at [39, 41] on link "Chatbots" at bounding box center [41, 44] width 19 height 12
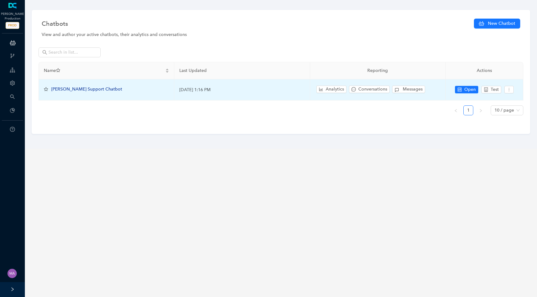
click at [88, 90] on span "Arlo Support Chatbot" at bounding box center [86, 89] width 71 height 5
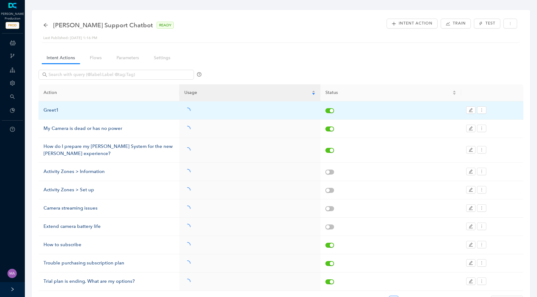
click at [51, 110] on div "Greet1" at bounding box center [108, 110] width 131 height 7
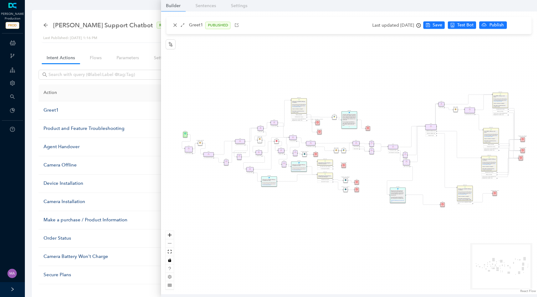
drag, startPoint x: 248, startPoint y: 102, endPoint x: 272, endPoint y: 90, distance: 26.7
click at [272, 90] on div "End End Handoff To Support Product And Feature Troubleshooting Question Would y…" at bounding box center [349, 152] width 376 height 283
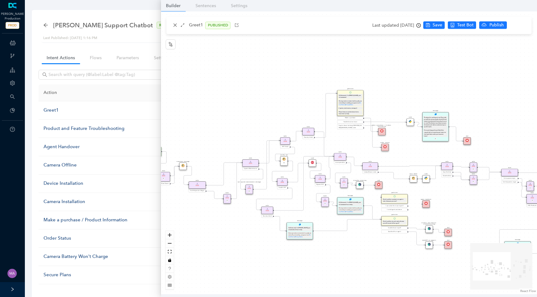
drag, startPoint x: 272, startPoint y: 90, endPoint x: 350, endPoint y: 50, distance: 87.1
click at [350, 50] on div "End End Handoff To Support Product And Feature Troubleshooting Question Would y…" at bounding box center [349, 152] width 376 height 283
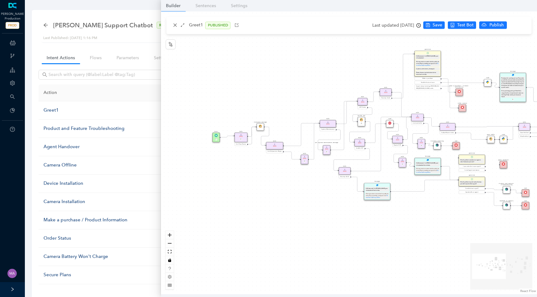
drag, startPoint x: 236, startPoint y: 111, endPoint x: 217, endPoint y: 137, distance: 32.4
click at [217, 137] on div "Start P" at bounding box center [215, 137] width 7 height 9
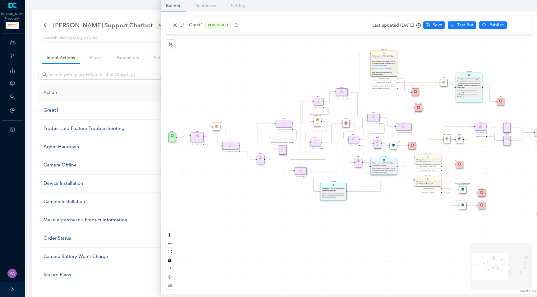
drag, startPoint x: 328, startPoint y: 89, endPoint x: 283, endPoint y: 89, distance: 44.1
click at [283, 89] on div "End End Handoff To Support Product And Feature Troubleshooting Question Would y…" at bounding box center [349, 152] width 376 height 283
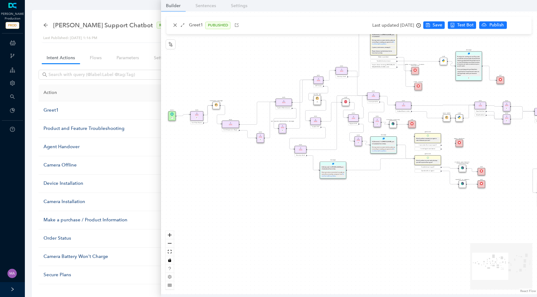
drag, startPoint x: 283, startPoint y: 89, endPoint x: 284, endPoint y: 67, distance: 21.4
click at [284, 67] on div "End End Handoff To Support Product And Feature Troubleshooting Question Would y…" at bounding box center [349, 152] width 376 height 283
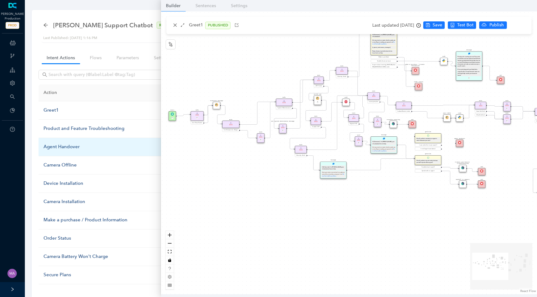
click at [60, 146] on div "Agent Handover" at bounding box center [108, 146] width 131 height 7
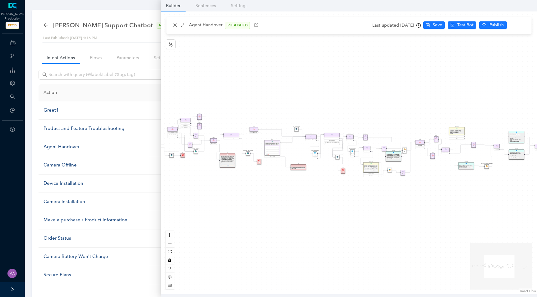
drag, startPoint x: 380, startPoint y: 224, endPoint x: 480, endPoint y: 206, distance: 101.6
click at [480, 206] on div "Rule Missing Support Tier origin presales Rule P Rule Case is Empty Rule P Sele…" at bounding box center [349, 152] width 376 height 283
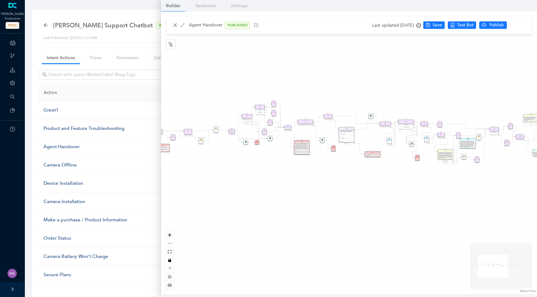
click at [412, 193] on div "Rule Missing Support Tier origin presales Rule P Rule Case is Empty Rule P Sele…" at bounding box center [349, 152] width 376 height 283
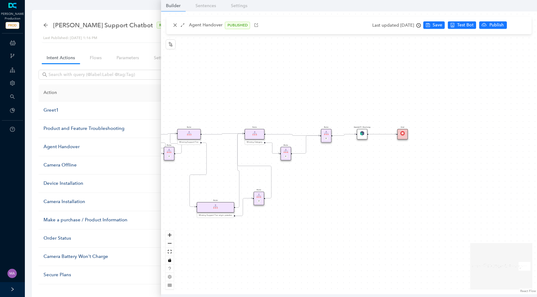
click at [366, 135] on div "Handoff Routing" at bounding box center [362, 134] width 11 height 11
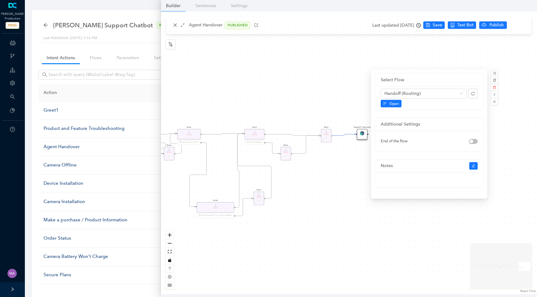
click at [309, 78] on div "Rule Missing Support Tier origin presales Rule P Rule Case is Empty Rule P Sele…" at bounding box center [349, 152] width 376 height 283
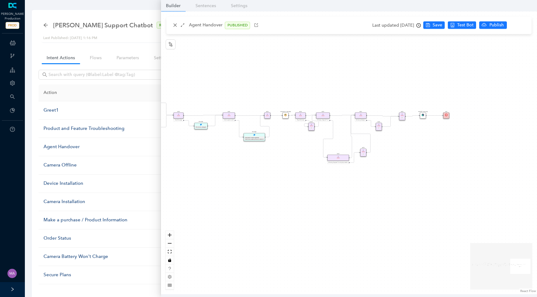
drag, startPoint x: 240, startPoint y: 87, endPoint x: 339, endPoint y: 87, distance: 99.1
click at [339, 87] on div "Rule Missing Support Tier origin presales Rule P Rule Case is Empty Rule P Sele…" at bounding box center [349, 152] width 376 height 283
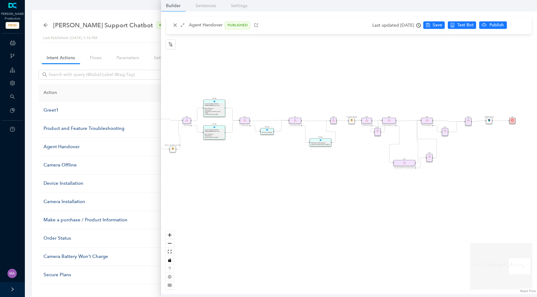
drag, startPoint x: 265, startPoint y: 87, endPoint x: 332, endPoint y: 92, distance: 66.9
click at [332, 92] on div "Rule Missing Support Tier origin presales Rule P Rule Case is Empty Rule P Sele…" at bounding box center [349, 152] width 376 height 283
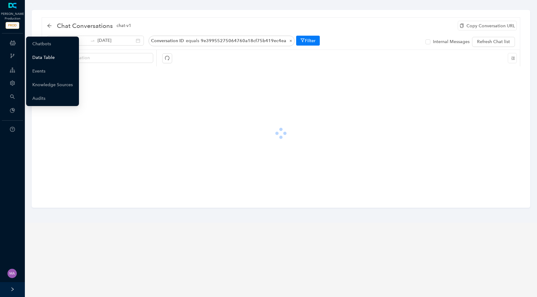
click at [37, 57] on link "Data Table" at bounding box center [43, 58] width 22 height 12
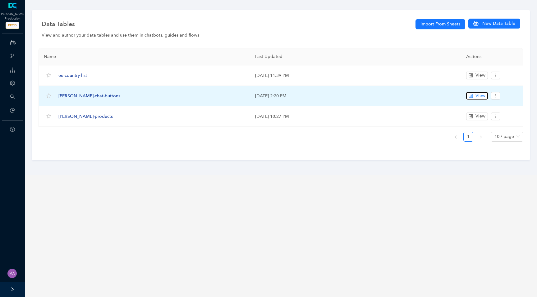
click at [482, 97] on span "View" at bounding box center [480, 96] width 10 height 7
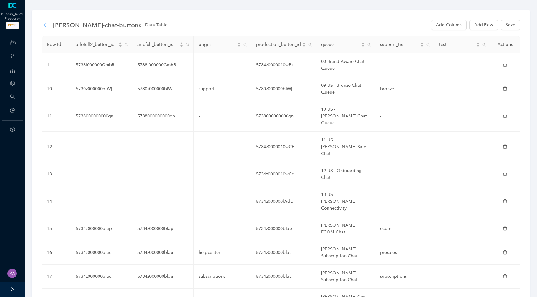
click at [46, 26] on icon "arrow-left" at bounding box center [45, 25] width 5 height 5
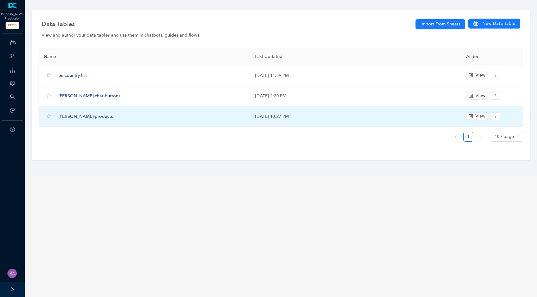
click at [74, 118] on span "arlo-products" at bounding box center [85, 116] width 54 height 5
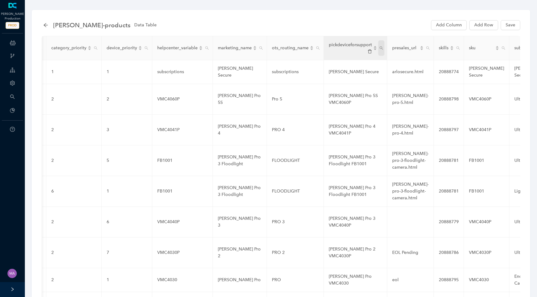
scroll to position [0, 238]
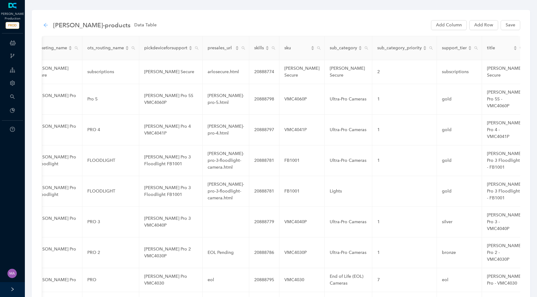
click at [44, 25] on icon "arrow-left" at bounding box center [45, 25] width 5 height 5
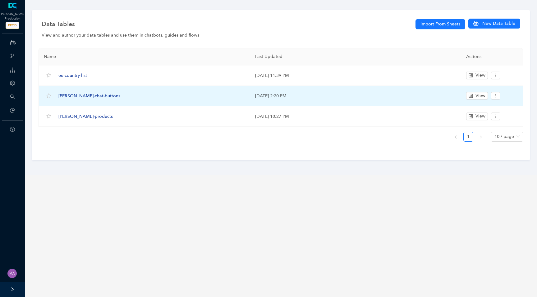
click at [84, 97] on span "arlo-chat-buttons" at bounding box center [89, 95] width 62 height 5
